Goal: Answer question/provide support

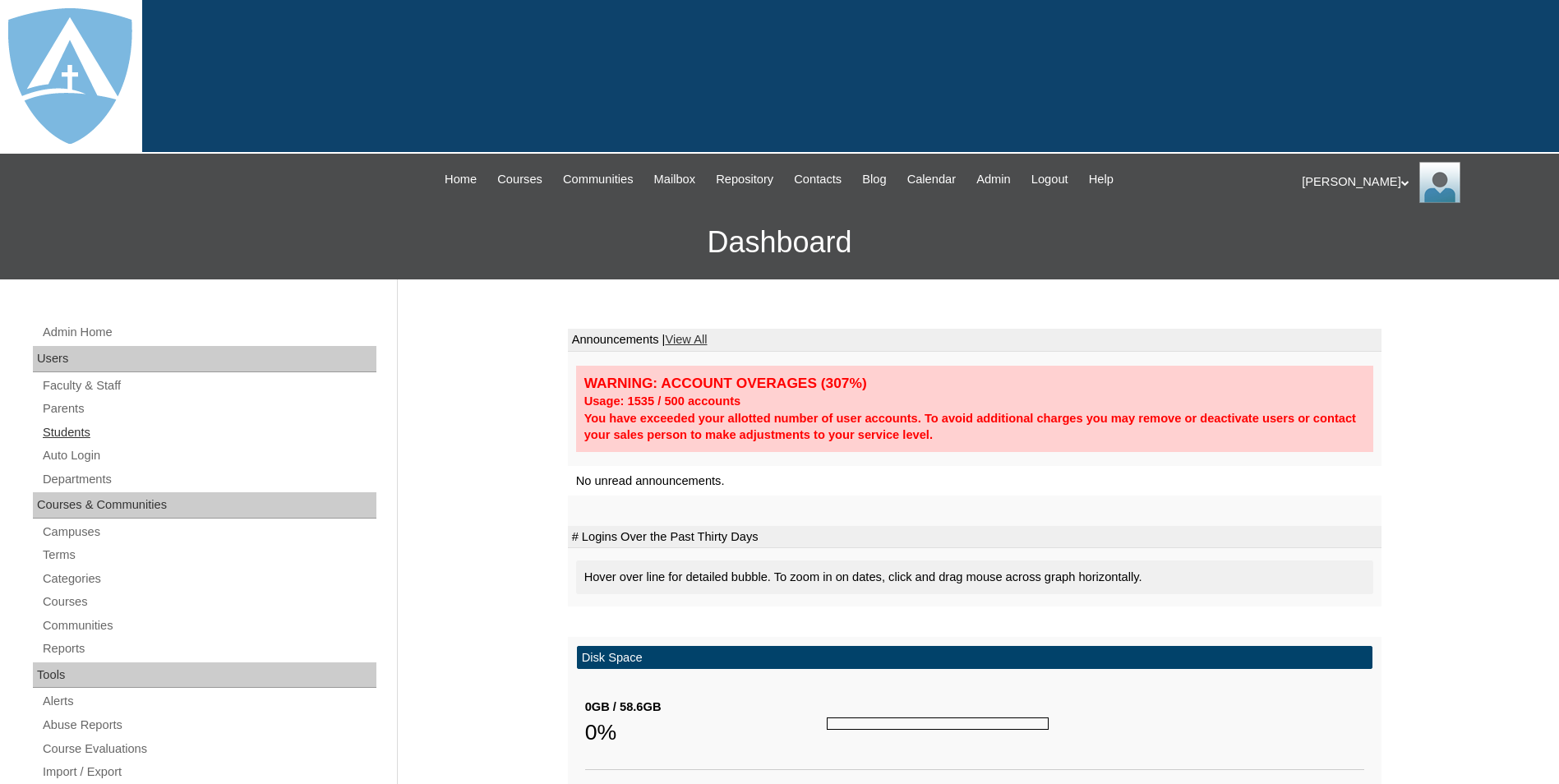
click at [76, 438] on link "Students" at bounding box center [209, 432] width 335 height 21
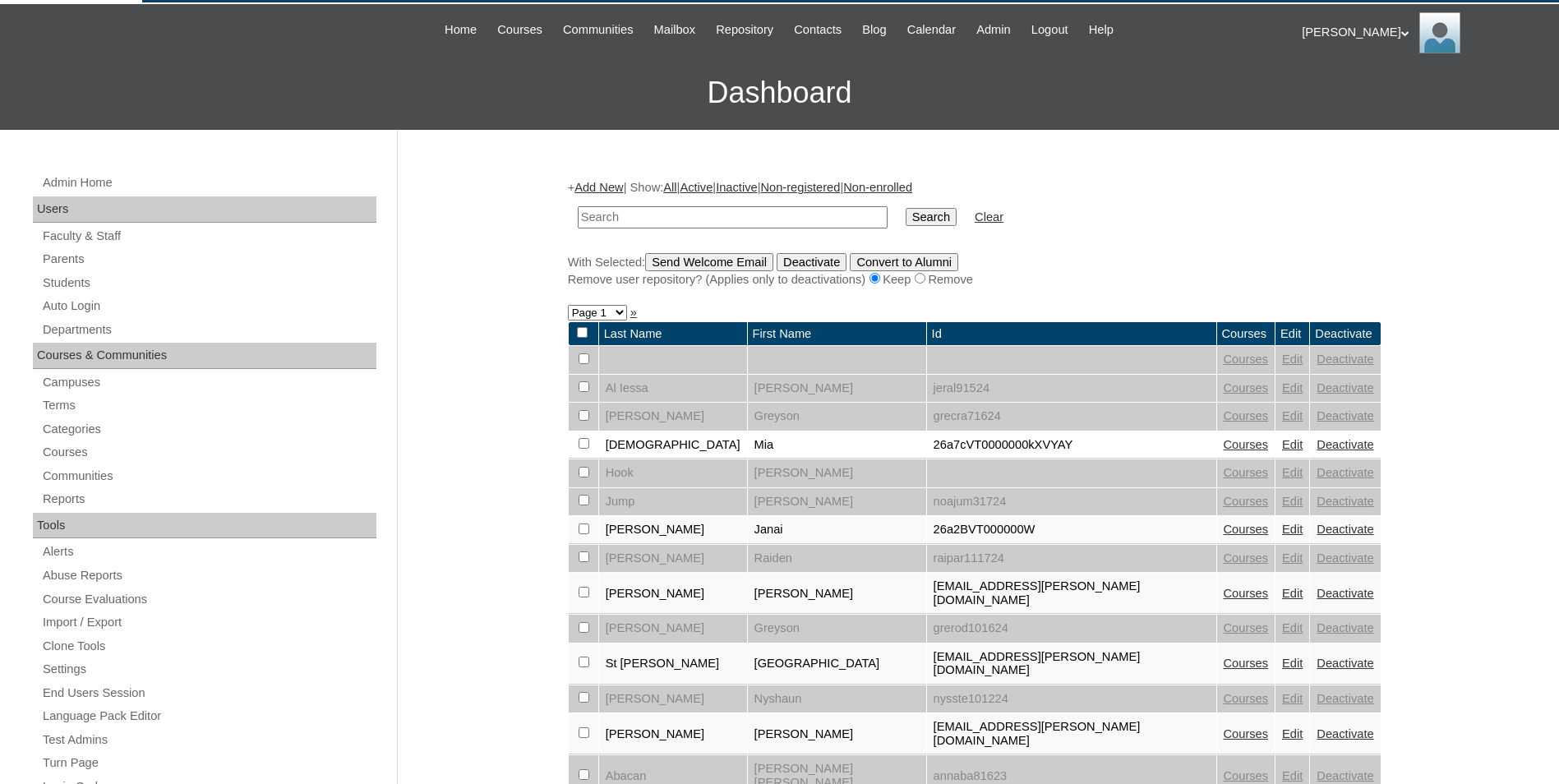
scroll to position [164, 0]
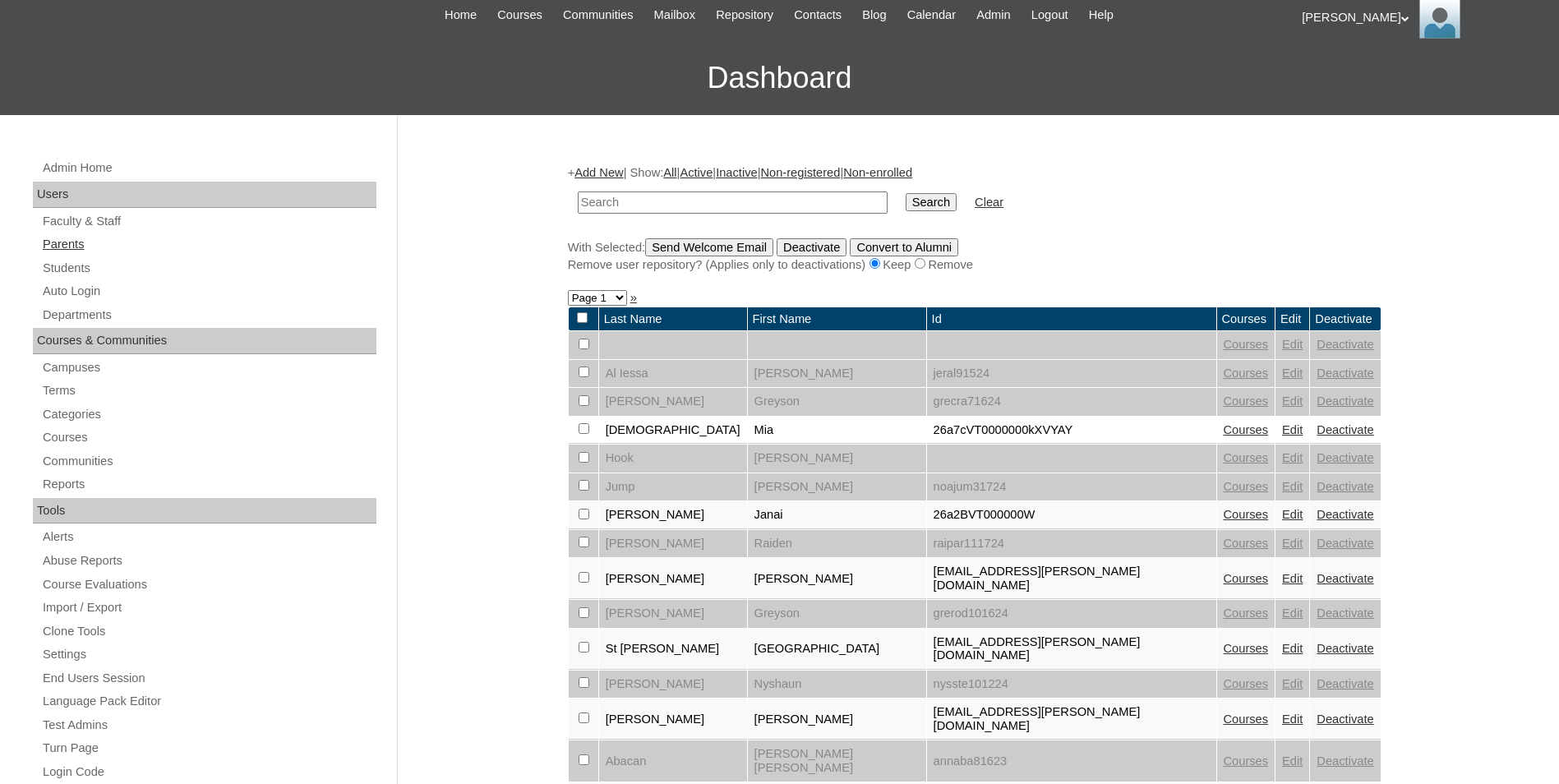
click at [66, 248] on link "Parents" at bounding box center [209, 244] width 335 height 21
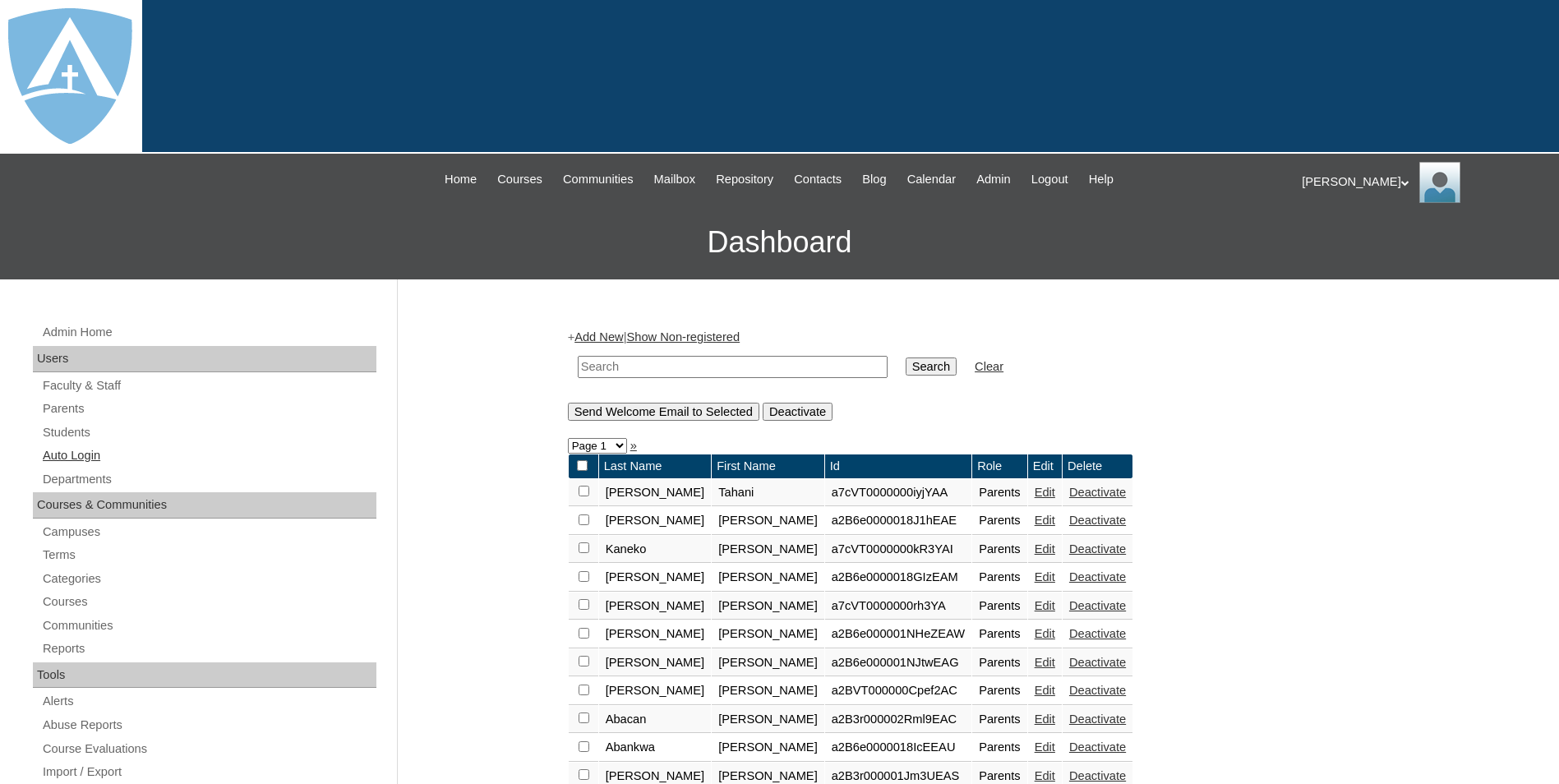
click at [83, 453] on link "Auto Login" at bounding box center [209, 455] width 335 height 21
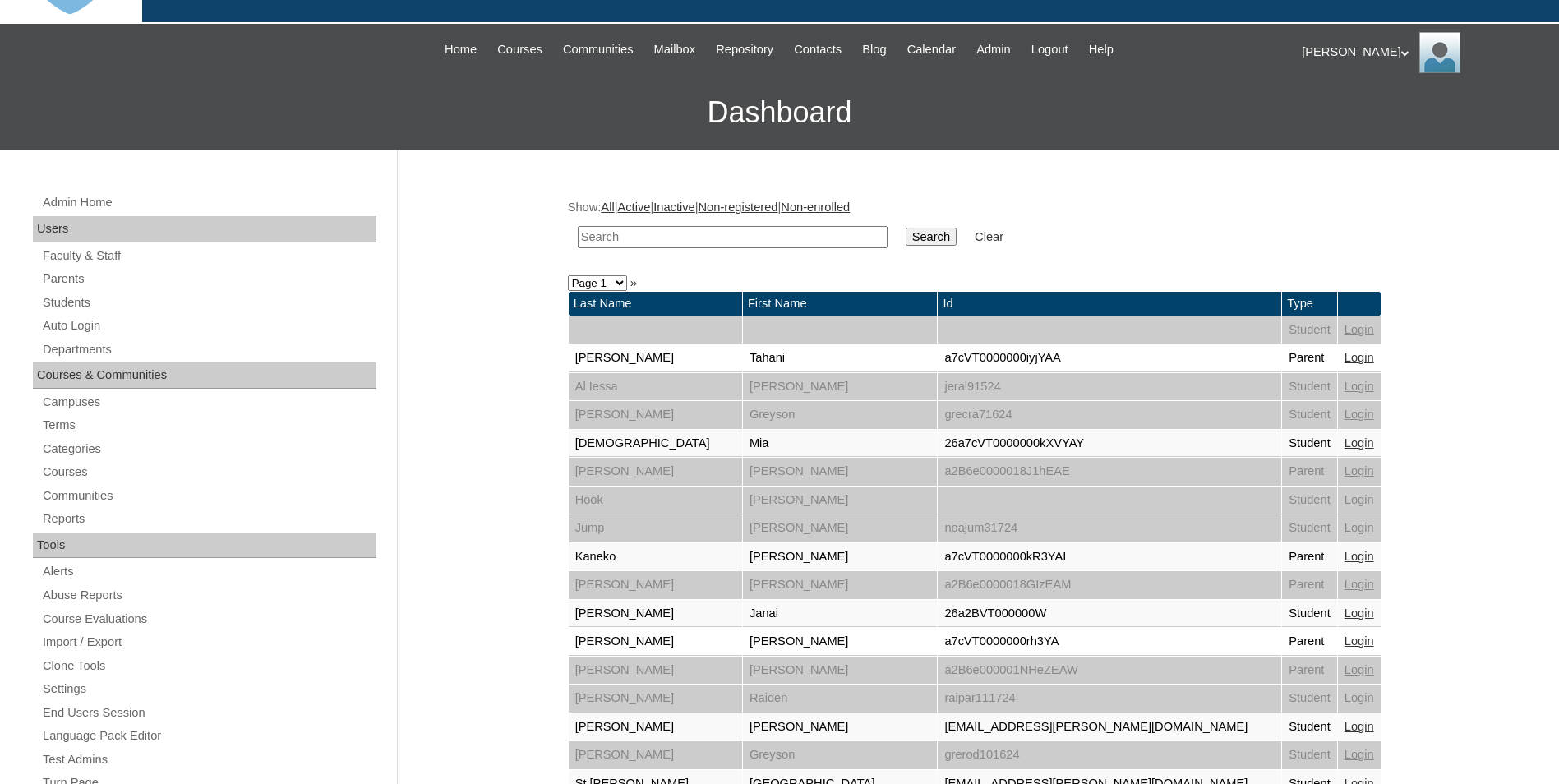
scroll to position [411, 0]
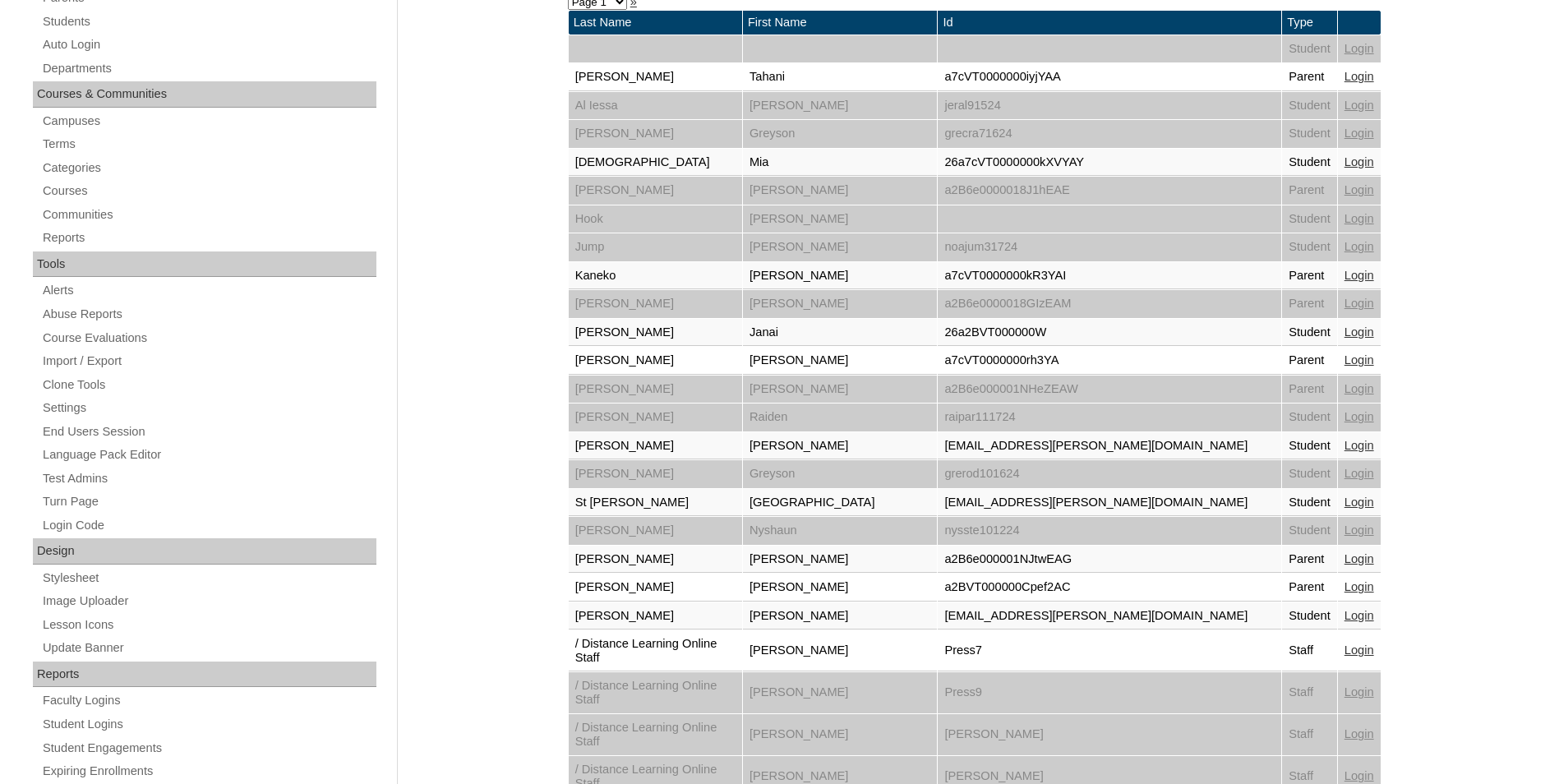
click at [1344, 505] on link "Login" at bounding box center [1359, 502] width 30 height 13
